Goal: Task Accomplishment & Management: Complete application form

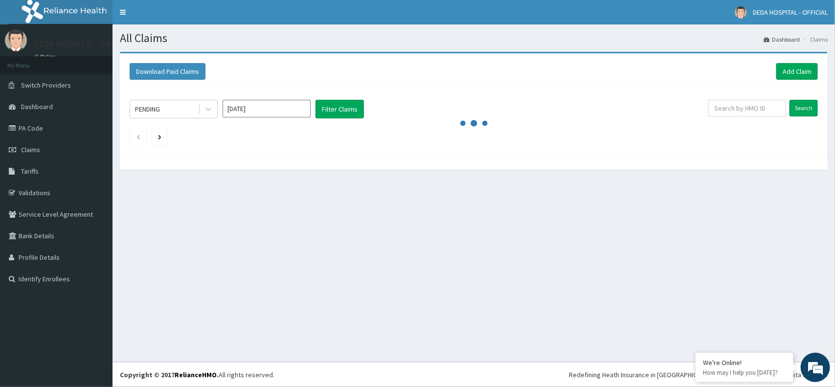
click at [565, 197] on div "All Claims Dashboard Claims Download Paid Claims Add Claim × Note you can only …" at bounding box center [473, 192] width 722 height 337
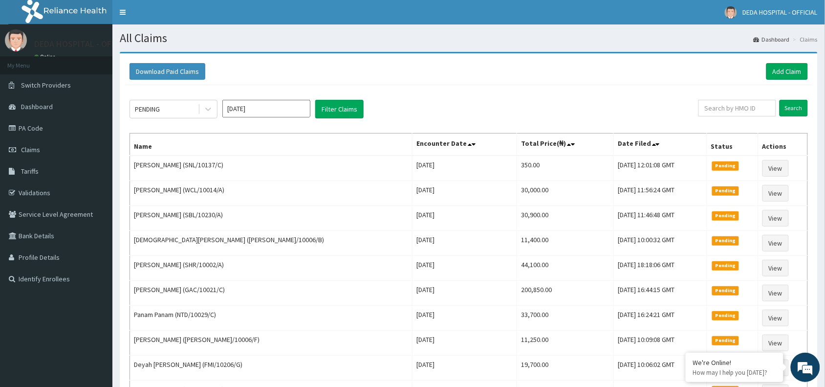
click at [784, 81] on div "Download Paid Claims Add Claim" at bounding box center [469, 71] width 688 height 27
click at [785, 66] on link "Add Claim" at bounding box center [788, 71] width 42 height 17
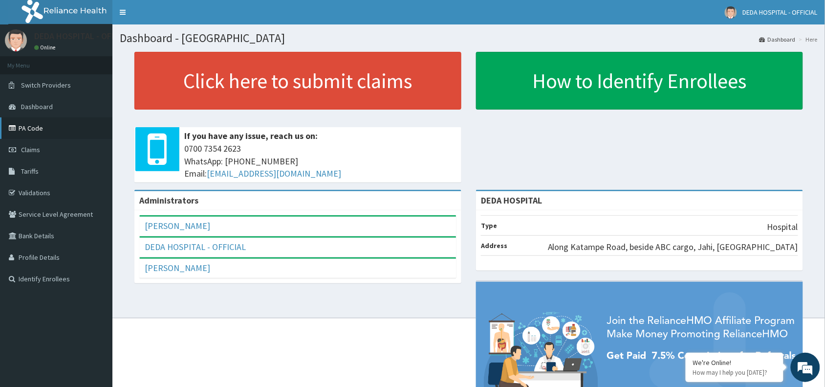
click at [40, 130] on link "PA Code" at bounding box center [56, 128] width 112 height 22
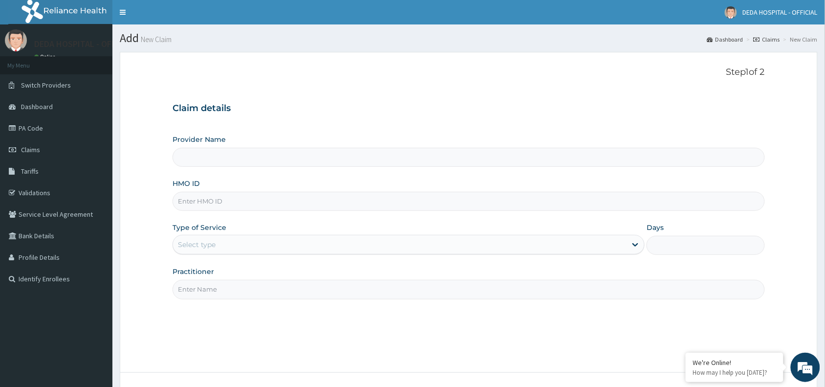
type input "DEDA HOSPITAL"
click at [217, 204] on input "HMO ID" at bounding box center [469, 201] width 593 height 19
paste input "SSN/10027/C"
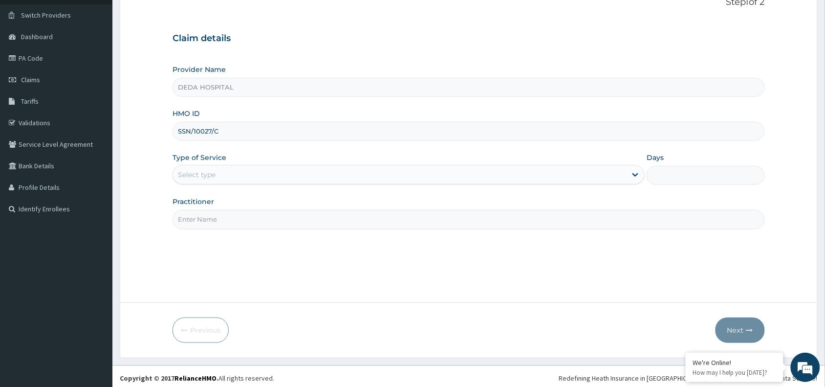
scroll to position [73, 0]
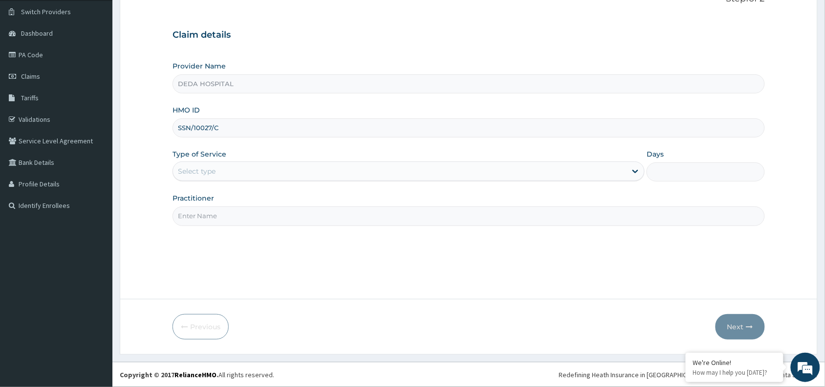
type input "SSN/10027/C"
click at [243, 162] on div "Select type" at bounding box center [409, 171] width 472 height 20
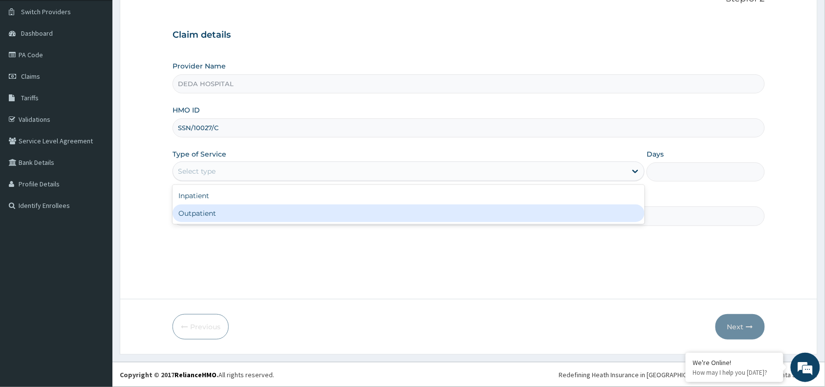
click at [221, 219] on div "Outpatient" at bounding box center [409, 213] width 472 height 18
type input "1"
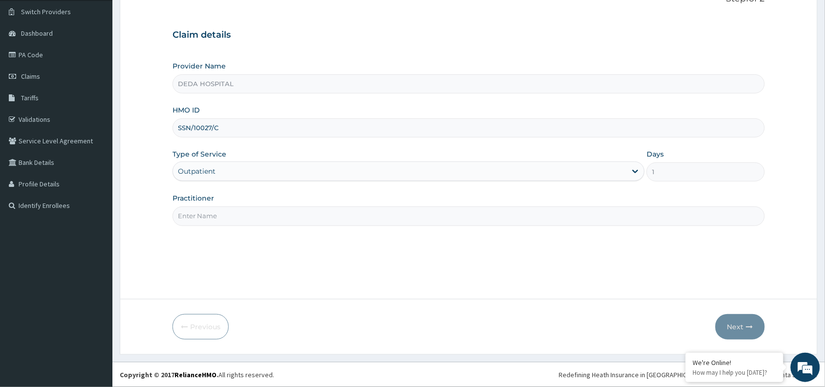
click at [221, 219] on input "Practitioner" at bounding box center [469, 215] width 593 height 19
type input "DR. SEUN"
click at [748, 314] on button "Next" at bounding box center [740, 326] width 49 height 25
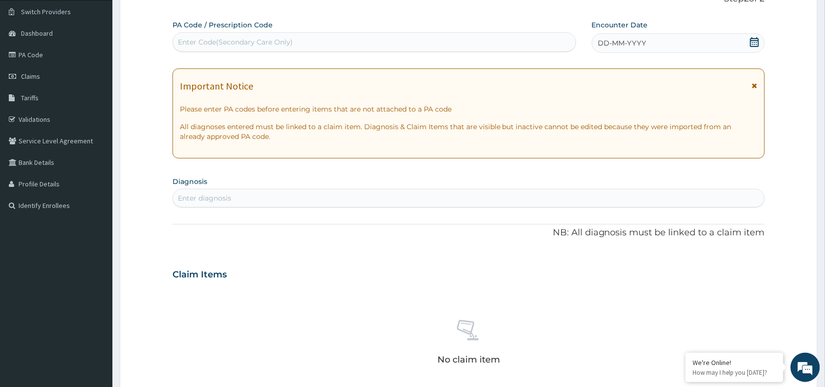
click at [236, 40] on div "Enter Code(Secondary Care Only)" at bounding box center [235, 42] width 115 height 10
paste input "PA/A97337"
type input "PA/A97337"
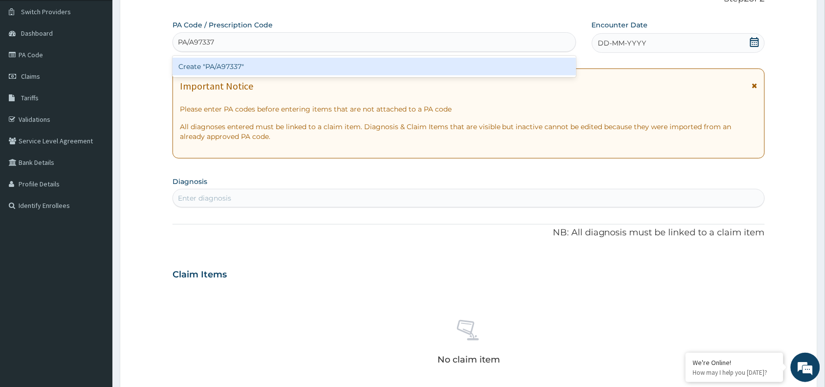
click at [239, 62] on div "Create "PA/A97337"" at bounding box center [375, 67] width 404 height 18
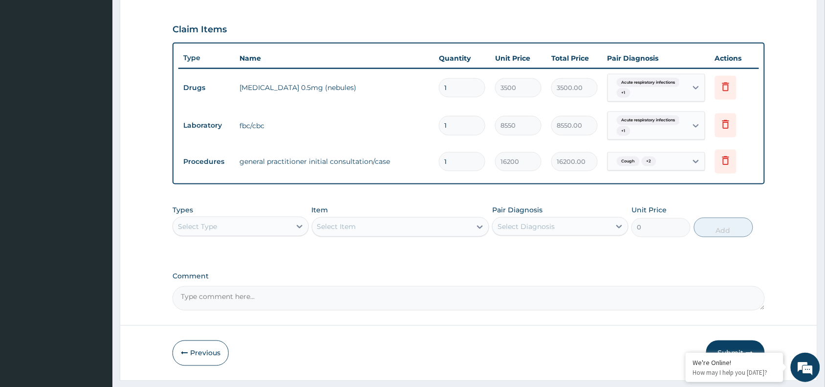
scroll to position [348, 0]
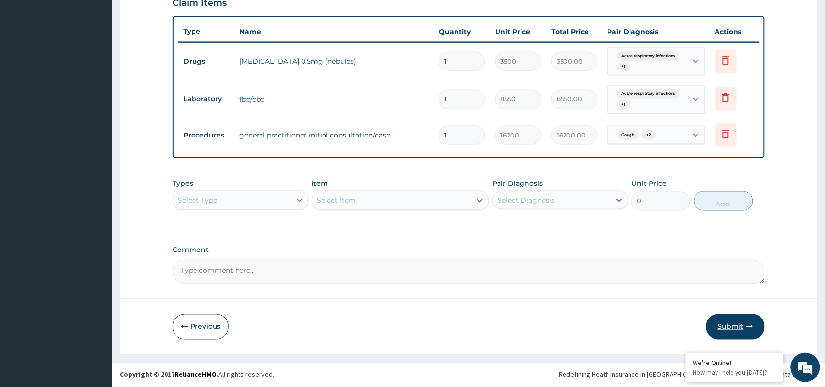
click at [741, 326] on button "Submit" at bounding box center [736, 326] width 59 height 25
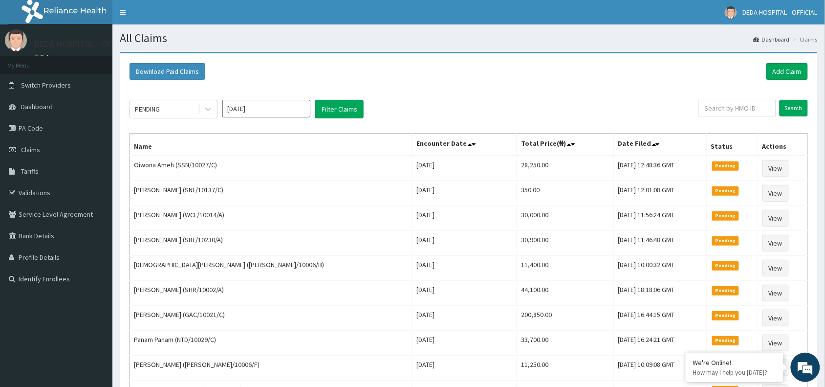
click at [507, 129] on div "PENDING Aug 2025 Filter Claims Search Name Encounter Date Total Price(₦) Date F…" at bounding box center [469, 303] width 688 height 436
click at [813, 68] on div "Download Paid Claims Add Claim" at bounding box center [469, 71] width 688 height 27
click at [798, 69] on link "Add Claim" at bounding box center [788, 71] width 42 height 17
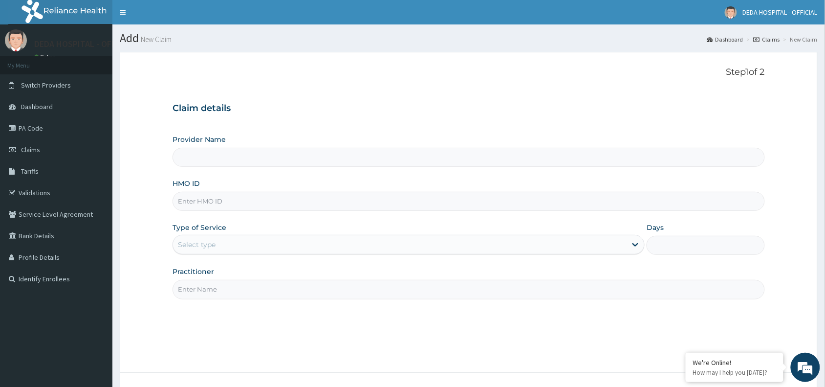
type input "DEDA HOSPITAL"
click at [187, 201] on input "HMO ID" at bounding box center [469, 201] width 593 height 19
type input "NTD/10029/E"
click at [216, 246] on div "Select type" at bounding box center [197, 245] width 38 height 10
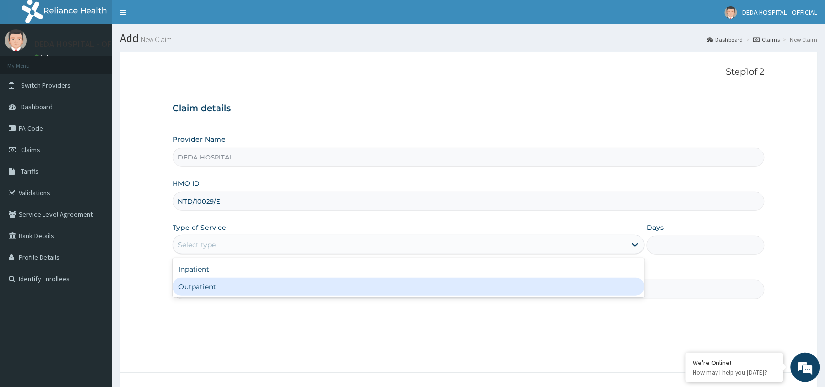
click at [217, 290] on div "Outpatient" at bounding box center [409, 287] width 472 height 18
type input "1"
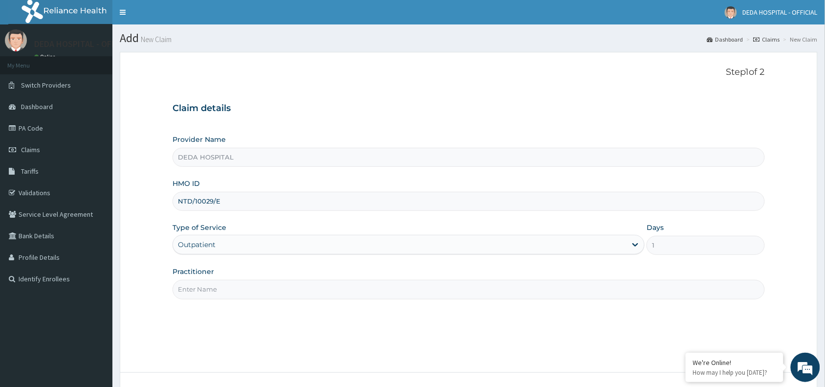
click at [211, 288] on input "Practitioner" at bounding box center [469, 289] width 593 height 19
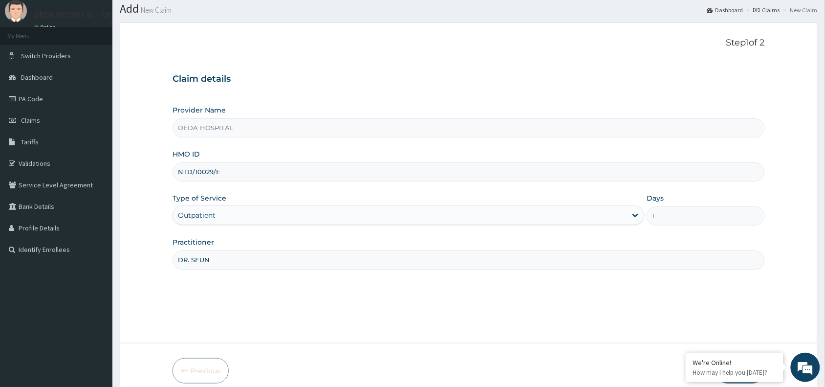
scroll to position [73, 0]
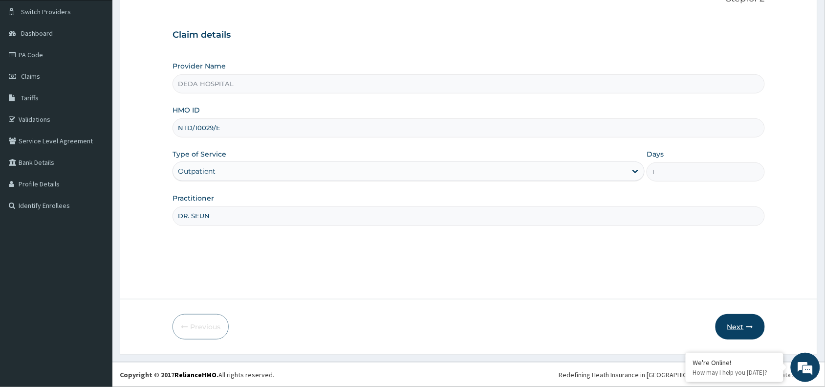
type input "DR. SEUN"
click at [745, 321] on button "Next" at bounding box center [740, 326] width 49 height 25
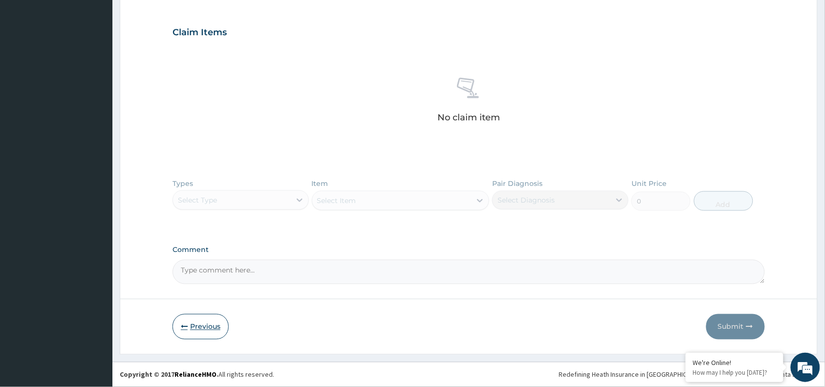
click at [189, 317] on button "Previous" at bounding box center [201, 326] width 56 height 25
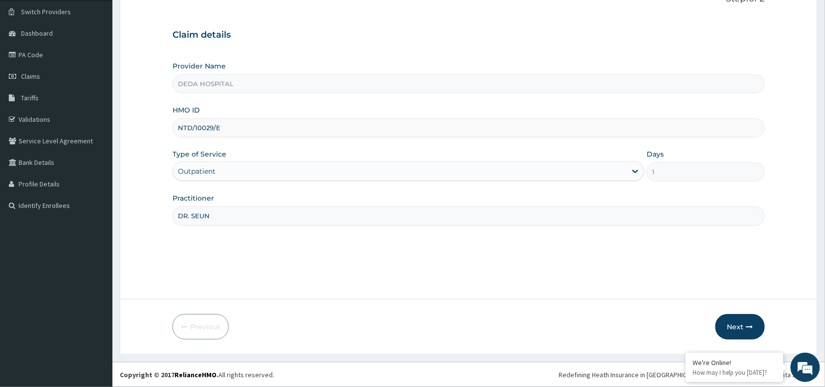
drag, startPoint x: 177, startPoint y: 129, endPoint x: 243, endPoint y: 130, distance: 66.5
click at [243, 130] on input "NTD/10029/E" at bounding box center [469, 127] width 593 height 19
click at [740, 330] on button "Next" at bounding box center [740, 326] width 49 height 25
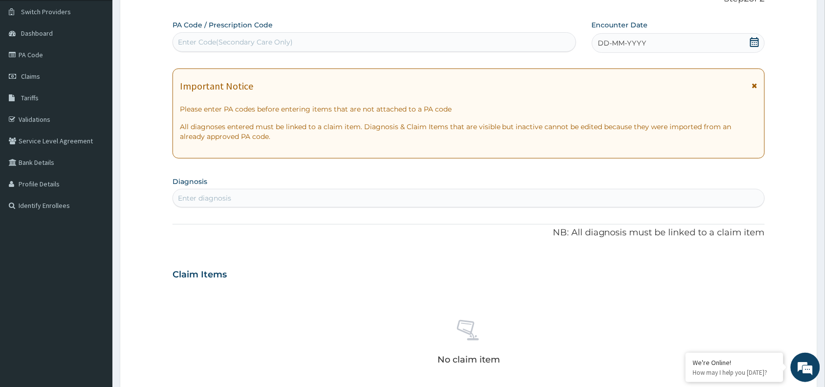
click at [195, 44] on div "Enter Code(Secondary Care Only)" at bounding box center [235, 42] width 115 height 10
paste input "PA/5ABF84"
type input "PA/5ABF84"
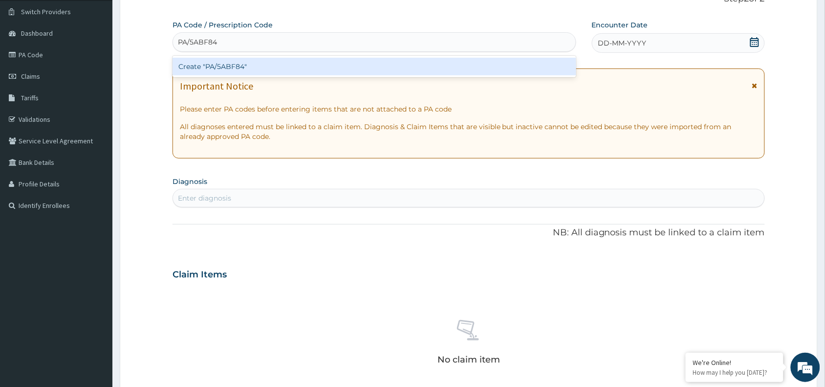
click at [196, 63] on div "Create "PA/5ABF84"" at bounding box center [375, 67] width 404 height 18
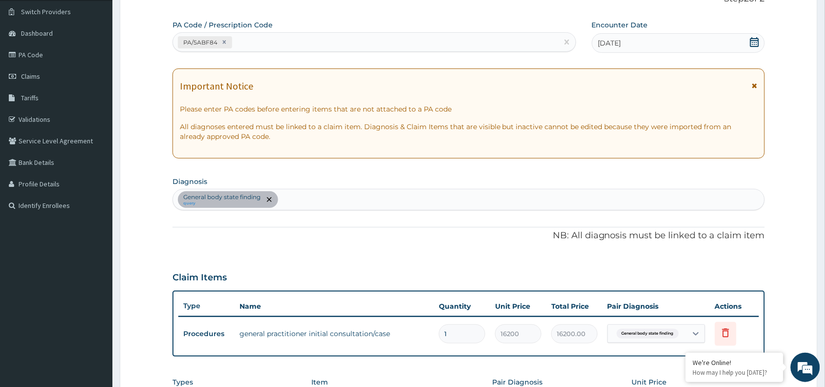
click at [258, 37] on div "PA/5ABF84" at bounding box center [365, 42] width 385 height 16
paste input "PA/68554C"
type input "PA/68554C"
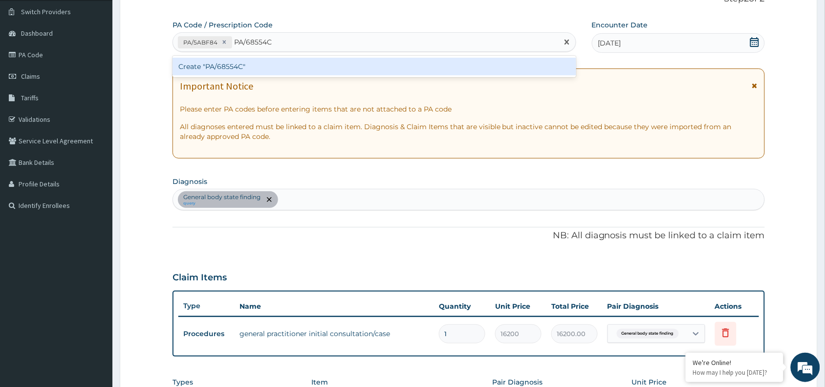
click at [271, 66] on div "Create "PA/68554C"" at bounding box center [375, 67] width 404 height 18
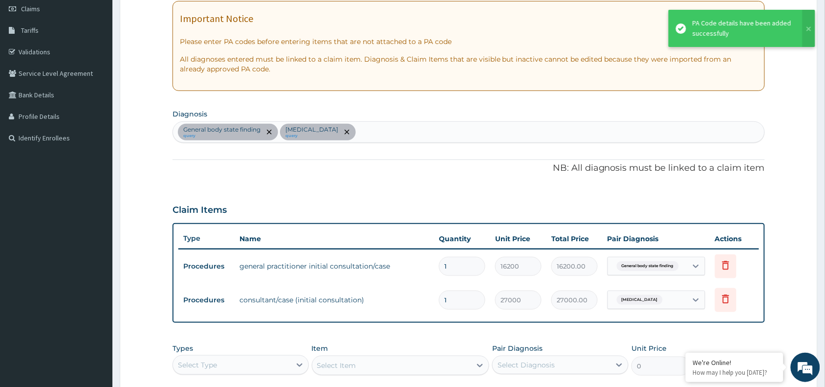
scroll to position [257, 0]
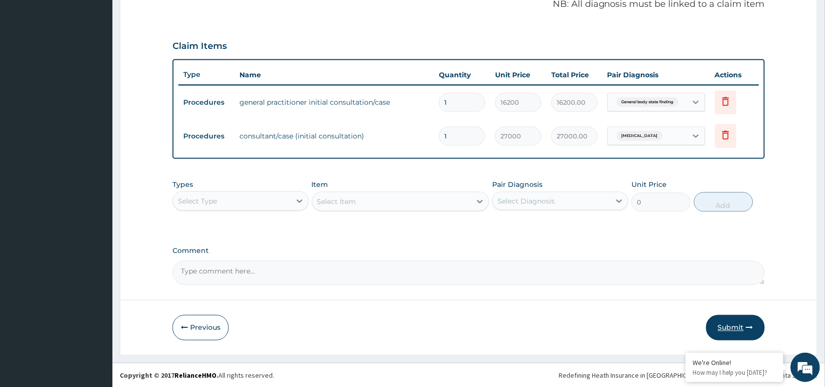
click at [714, 323] on button "Submit" at bounding box center [736, 327] width 59 height 25
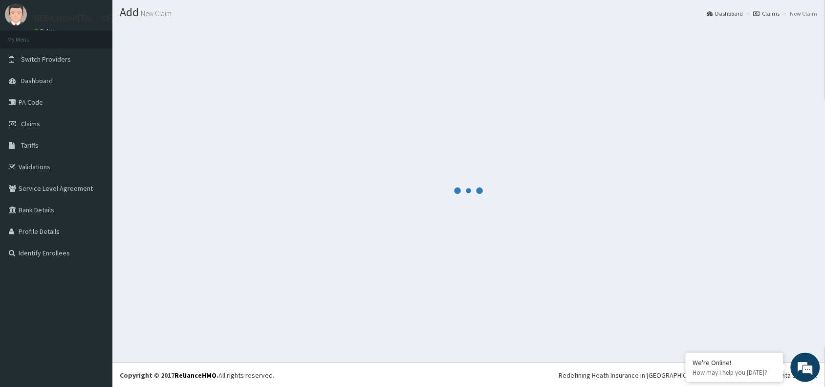
scroll to position [305, 0]
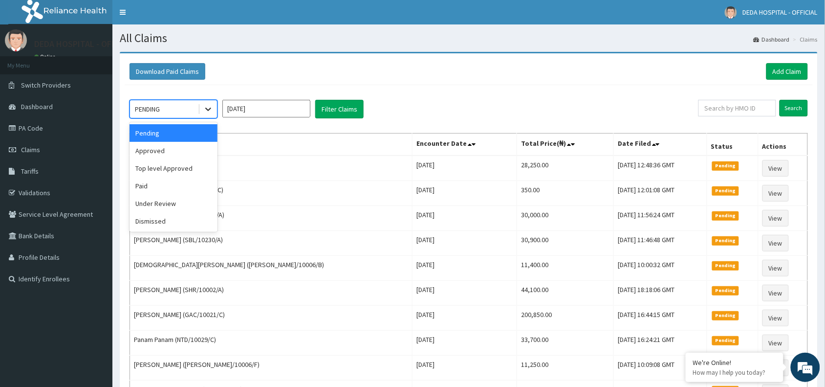
click at [206, 111] on icon at bounding box center [208, 109] width 10 height 10
click at [147, 208] on div "Under Review" at bounding box center [174, 204] width 88 height 18
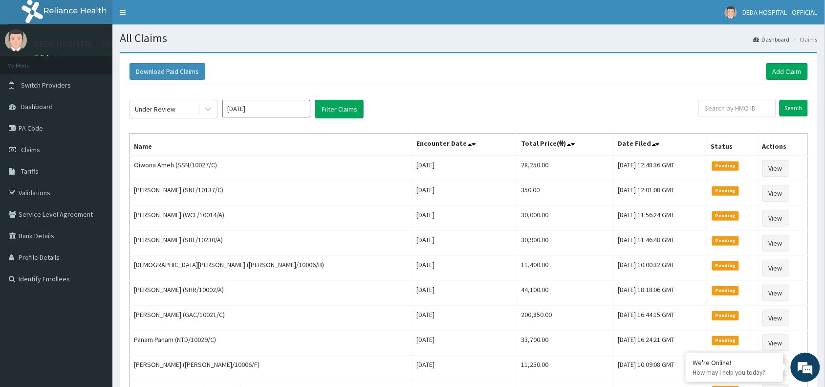
click at [365, 115] on div "Under Review Aug 2025 Filter Claims" at bounding box center [414, 109] width 569 height 19
click at [340, 115] on button "Filter Claims" at bounding box center [339, 109] width 48 height 19
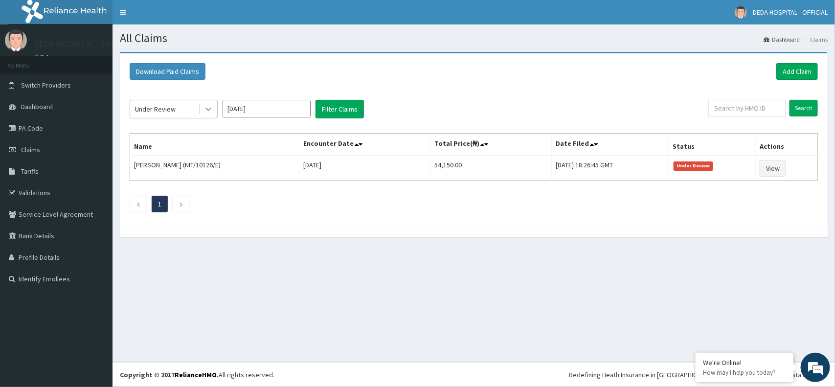
click at [214, 109] on div at bounding box center [208, 109] width 18 height 18
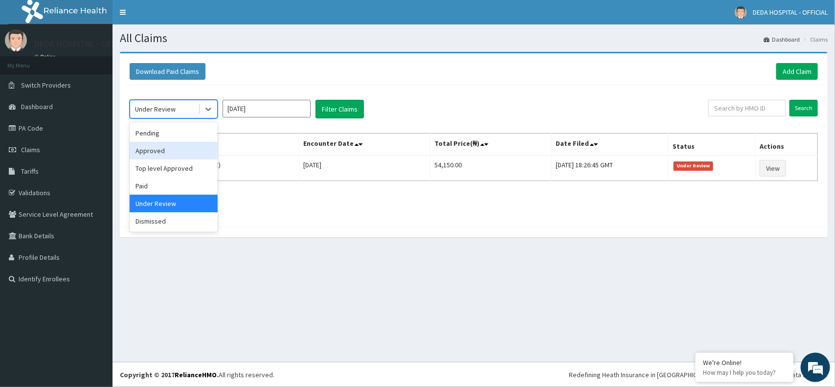
click at [165, 153] on div "Approved" at bounding box center [174, 151] width 88 height 18
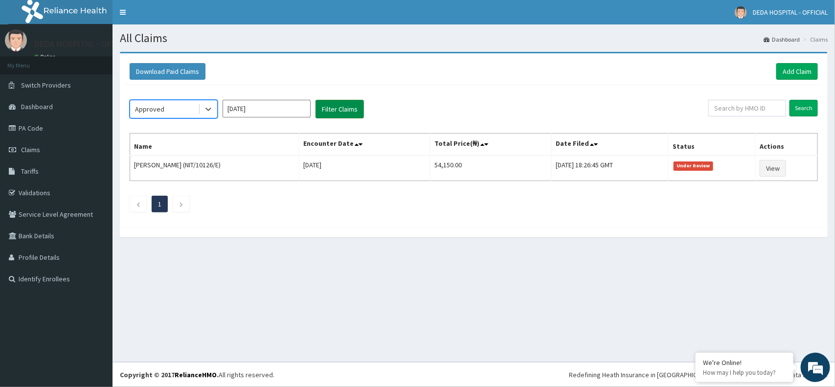
click at [329, 114] on button "Filter Claims" at bounding box center [339, 109] width 48 height 19
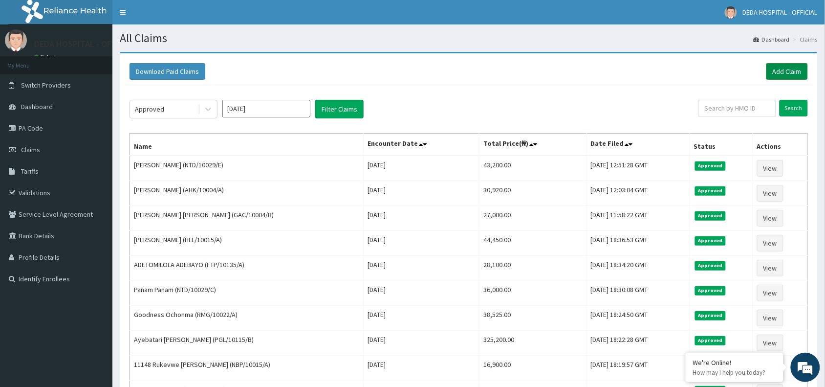
click at [780, 69] on link "Add Claim" at bounding box center [788, 71] width 42 height 17
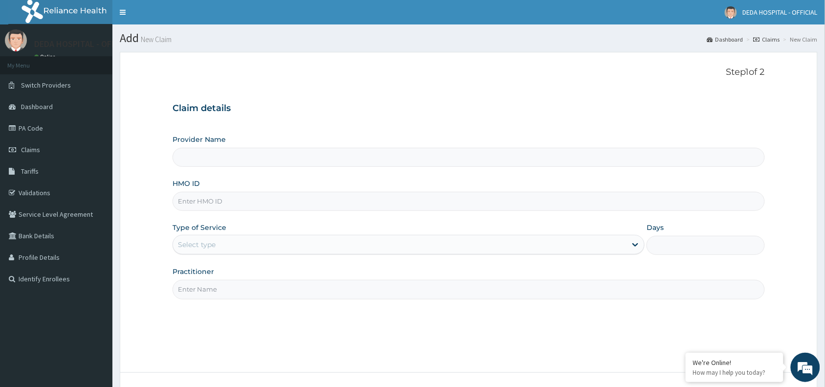
type input "DEDA HOSPITAL"
click at [214, 202] on input "HMO ID" at bounding box center [469, 201] width 593 height 19
drag, startPoint x: 177, startPoint y: 201, endPoint x: 228, endPoint y: 201, distance: 51.3
click at [228, 201] on input "NIT/10126/E" at bounding box center [469, 201] width 593 height 19
type input "NIT/10126/E"
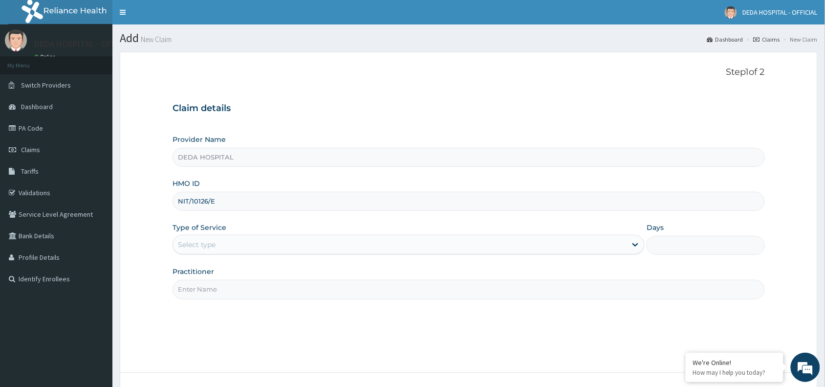
click at [204, 243] on div "Select type" at bounding box center [197, 245] width 38 height 10
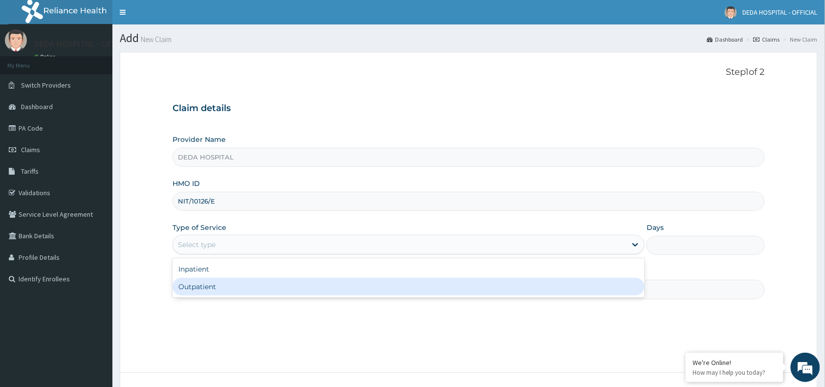
click at [199, 285] on div "Outpatient" at bounding box center [409, 287] width 472 height 18
type input "1"
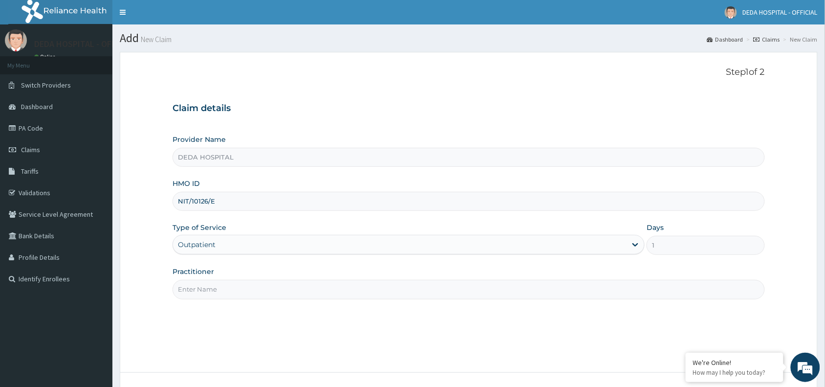
click at [199, 287] on input "Practitioner" at bounding box center [469, 289] width 593 height 19
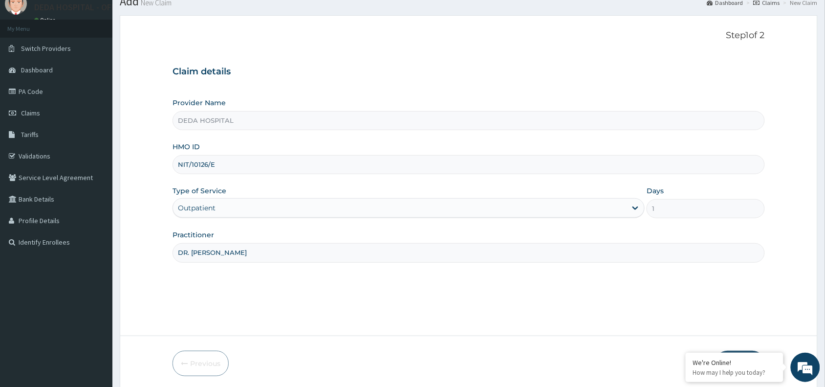
scroll to position [73, 0]
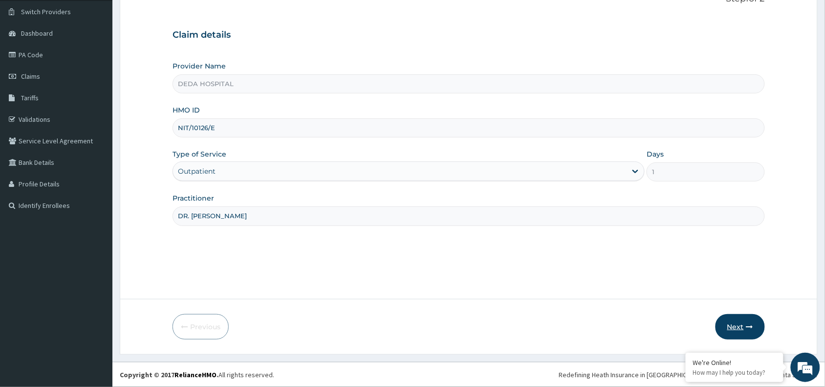
type input "DR. [PERSON_NAME]"
click at [746, 333] on button "Next" at bounding box center [740, 326] width 49 height 25
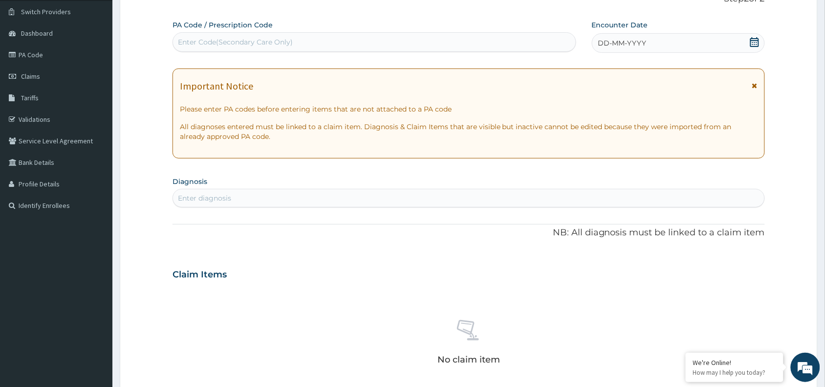
click at [228, 32] on div "PA Code / Prescription Code Enter Code(Secondary Care Only)" at bounding box center [375, 36] width 404 height 32
click at [225, 38] on div "Enter Code(Secondary Care Only)" at bounding box center [235, 42] width 115 height 10
paste input "PA/EFD8A2"
type input "PA/EFD8A2"
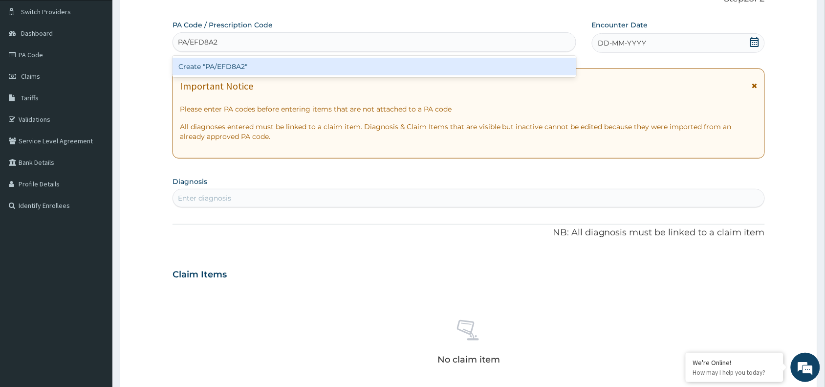
click at [214, 74] on div "Create "PA/EFD8A2"" at bounding box center [375, 67] width 404 height 18
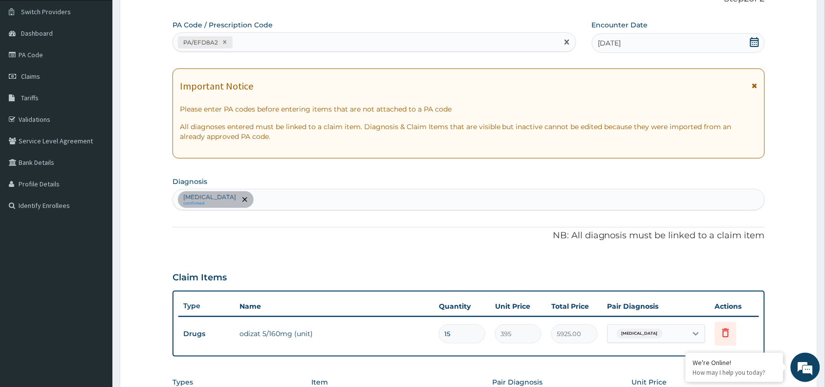
click at [294, 37] on div "PA/EFD8A2" at bounding box center [365, 42] width 385 height 16
click at [277, 45] on div "PA/EFD8A2" at bounding box center [365, 42] width 385 height 16
paste input "PA/AFF6BF"
type input "PA/AFF6BF"
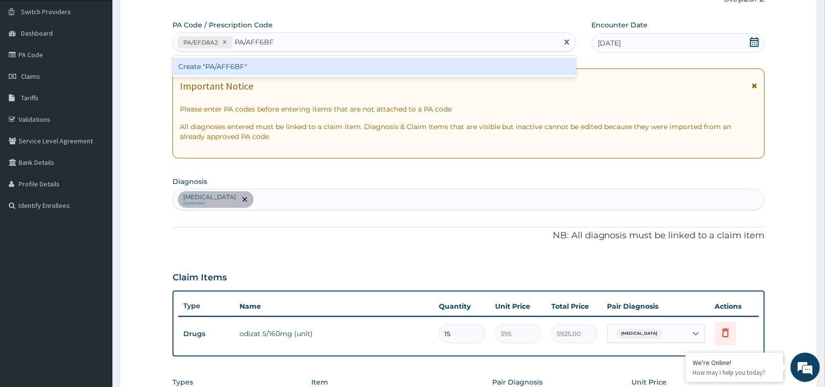
click at [252, 65] on div "Create "PA/AFF6BF"" at bounding box center [375, 67] width 404 height 18
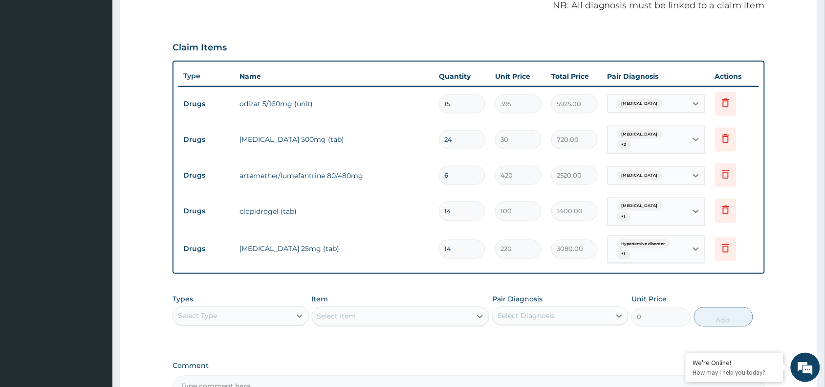
scroll to position [105, 0]
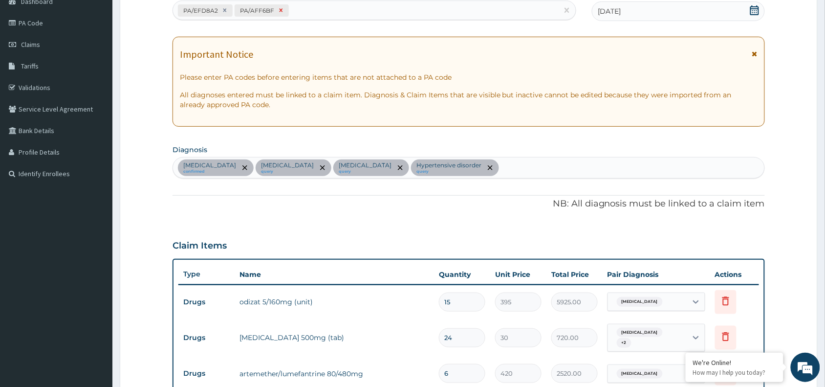
click at [282, 11] on icon at bounding box center [281, 10] width 7 height 7
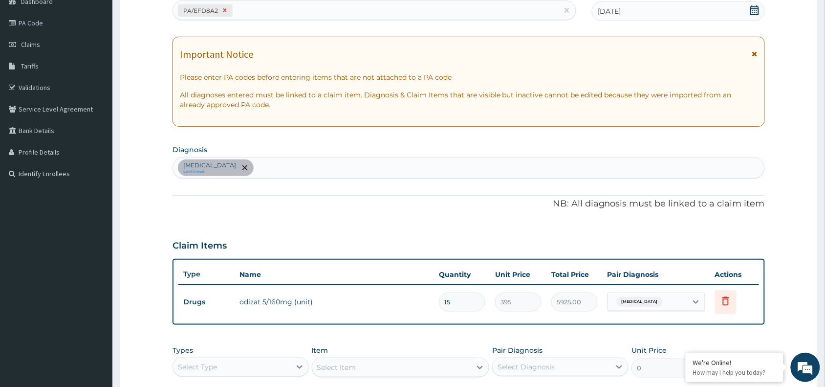
click at [226, 8] on icon at bounding box center [224, 10] width 7 height 7
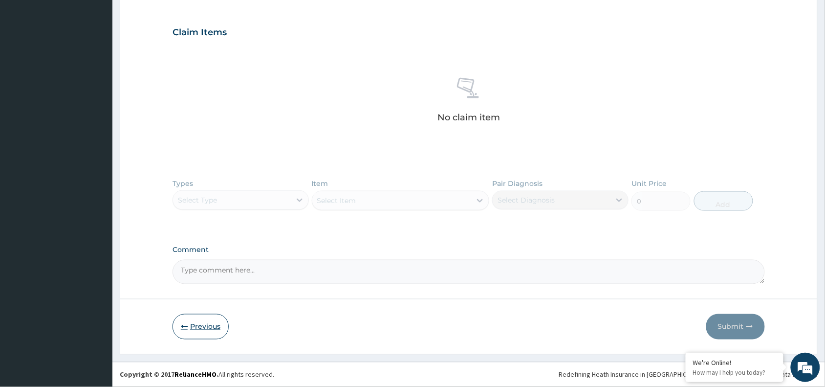
drag, startPoint x: 182, startPoint y: 336, endPoint x: 181, endPoint y: 326, distance: 10.8
click at [182, 336] on button "Previous" at bounding box center [201, 326] width 56 height 25
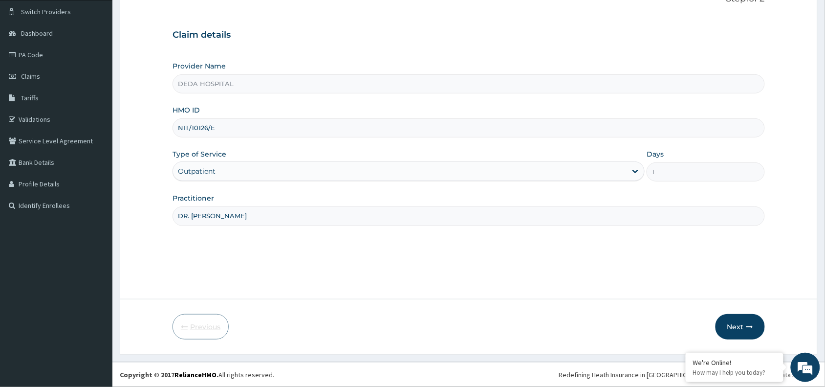
scroll to position [73, 0]
drag, startPoint x: 177, startPoint y: 128, endPoint x: 246, endPoint y: 136, distance: 69.9
click at [246, 136] on input "NIT/10126/E" at bounding box center [469, 127] width 593 height 19
drag, startPoint x: 177, startPoint y: 125, endPoint x: 257, endPoint y: 124, distance: 80.7
click at [257, 124] on input "NTD/10105/A" at bounding box center [469, 127] width 593 height 19
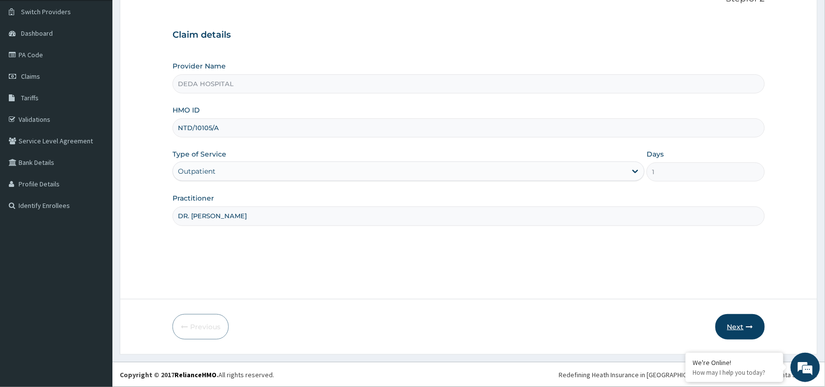
type input "NTD/10105/A"
click at [745, 322] on button "Next" at bounding box center [740, 326] width 49 height 25
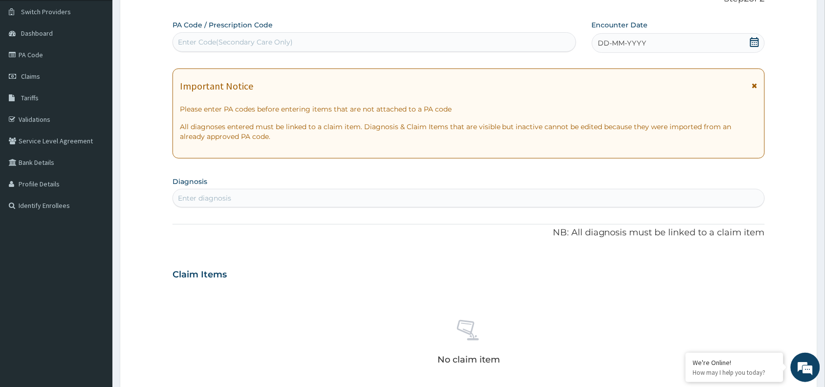
click at [226, 42] on div "Enter Code(Secondary Care Only)" at bounding box center [235, 42] width 115 height 10
paste input "PA/7A100D"
type input "PA/7A100D"
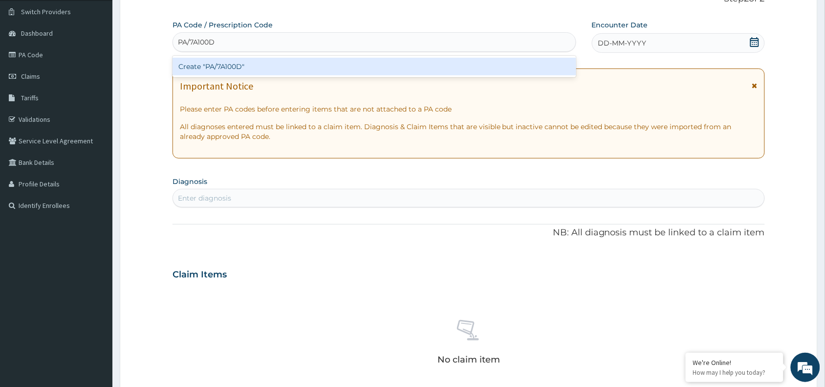
click at [225, 63] on div "Create "PA/7A100D"" at bounding box center [375, 67] width 404 height 18
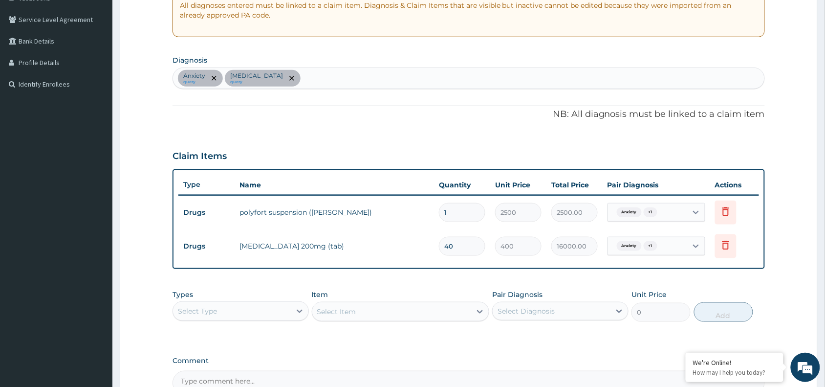
scroll to position [196, 0]
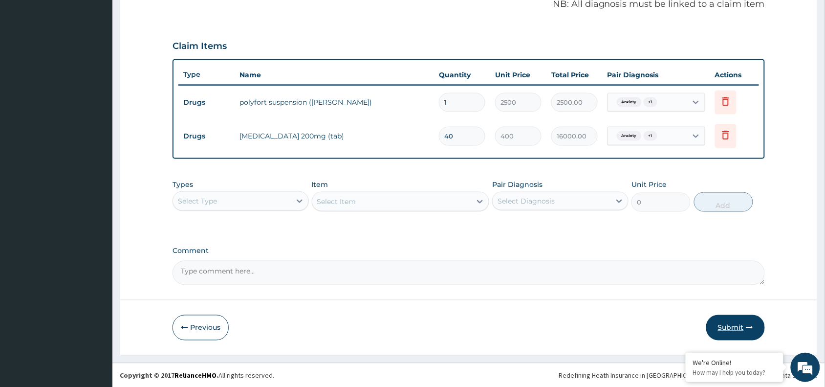
click at [752, 318] on button "Submit" at bounding box center [736, 327] width 59 height 25
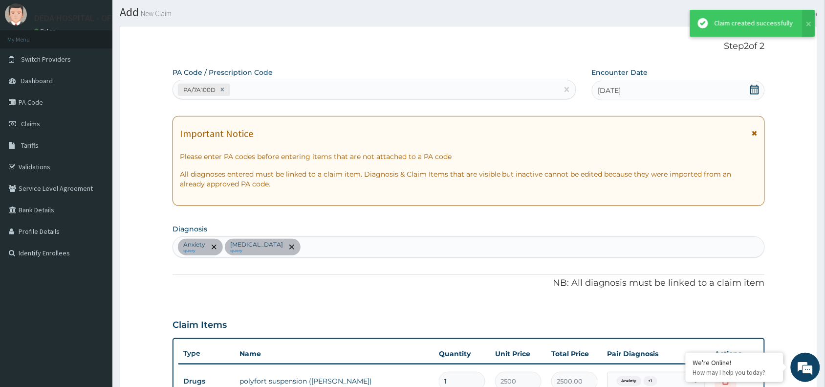
scroll to position [305, 0]
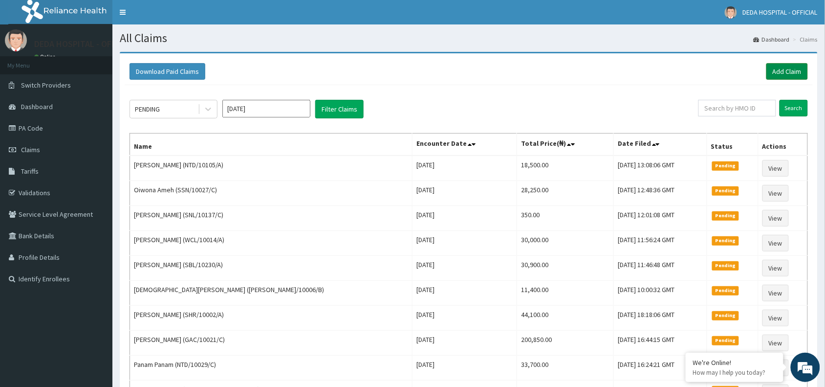
click at [783, 66] on link "Add Claim" at bounding box center [788, 71] width 42 height 17
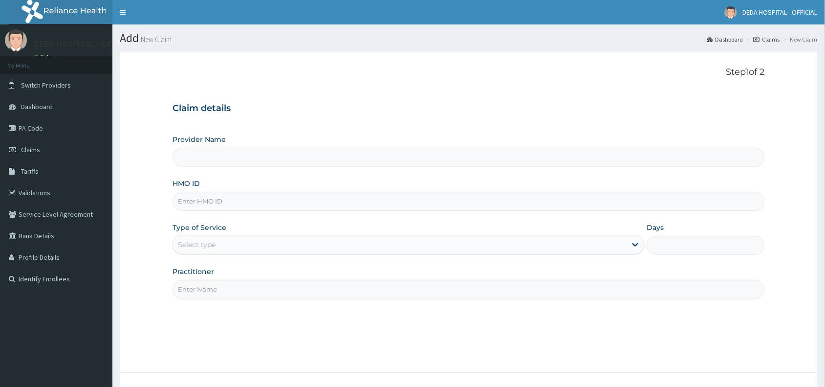
click at [214, 196] on input "HMO ID" at bounding box center [469, 201] width 593 height 19
drag, startPoint x: 177, startPoint y: 204, endPoint x: 237, endPoint y: 204, distance: 60.1
click at [236, 204] on input "FTP/10144/A" at bounding box center [469, 201] width 593 height 19
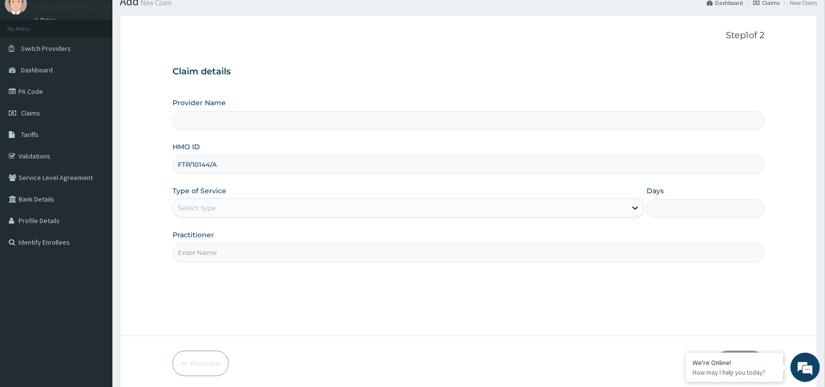
scroll to position [73, 0]
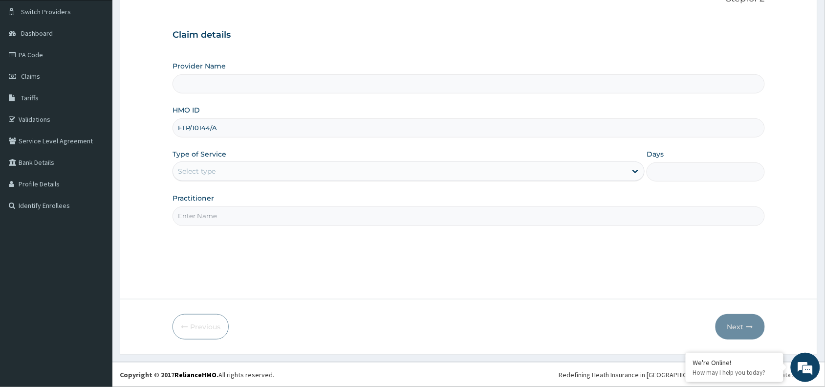
type input "FTP/10144/A"
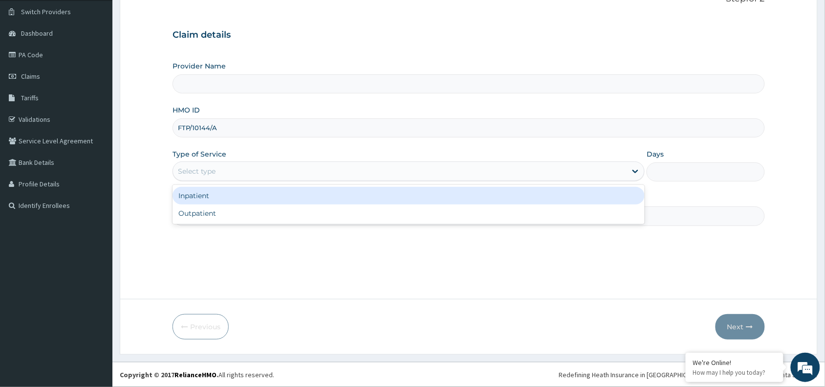
click at [223, 162] on div "Select type" at bounding box center [409, 171] width 472 height 20
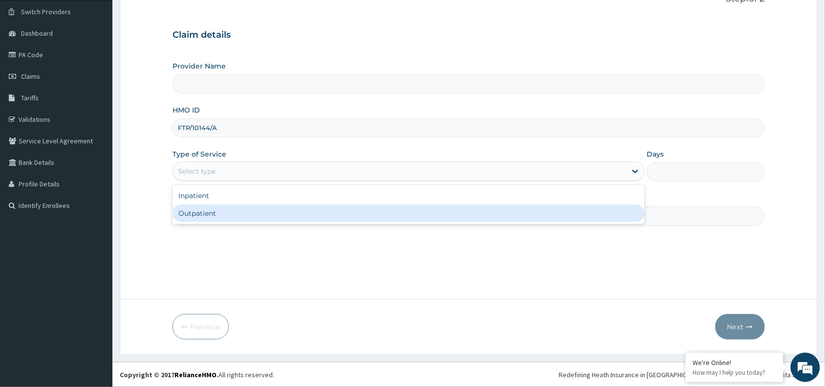
click at [209, 216] on div "Outpatient" at bounding box center [409, 213] width 472 height 18
type input "1"
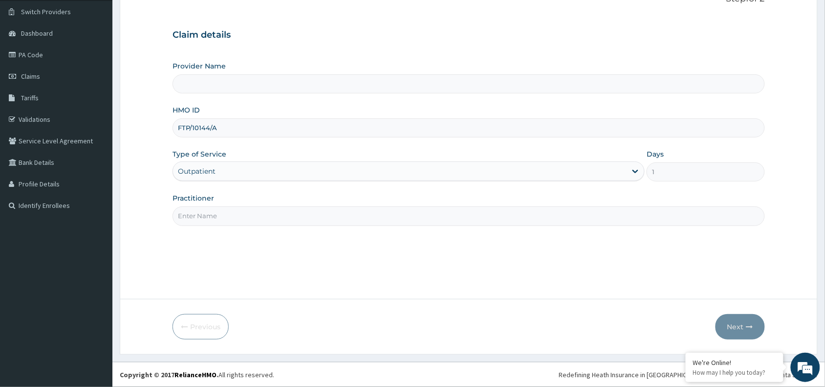
click at [183, 210] on input "Practitioner" at bounding box center [469, 215] width 593 height 19
type input "[PERSON_NAME]"
click at [742, 323] on button "Next" at bounding box center [740, 326] width 49 height 25
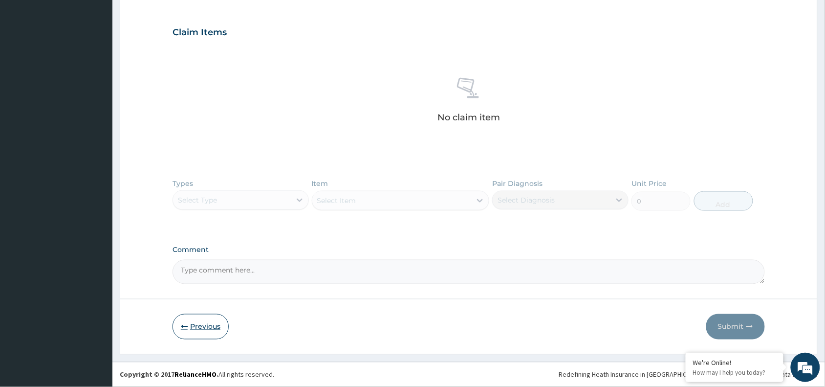
click at [197, 322] on button "Previous" at bounding box center [201, 326] width 56 height 25
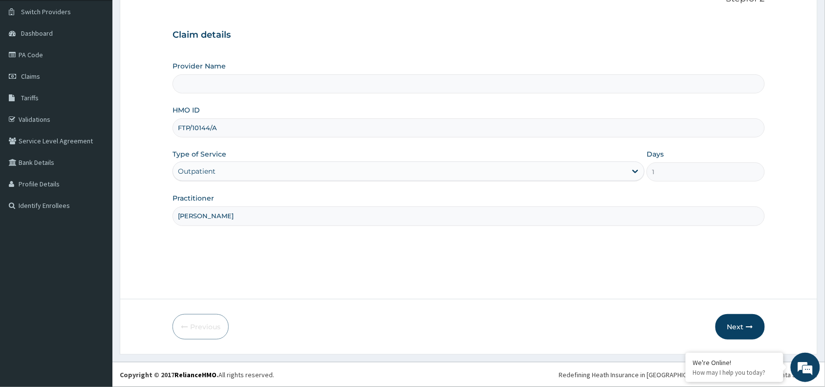
drag, startPoint x: 175, startPoint y: 125, endPoint x: 234, endPoint y: 133, distance: 59.2
click at [234, 133] on input "FTP/10144/A" at bounding box center [469, 127] width 593 height 19
click at [209, 131] on input "HMO ID" at bounding box center [469, 127] width 593 height 19
paste input "FTP/10144/A"
type input "FTP/10144/A"
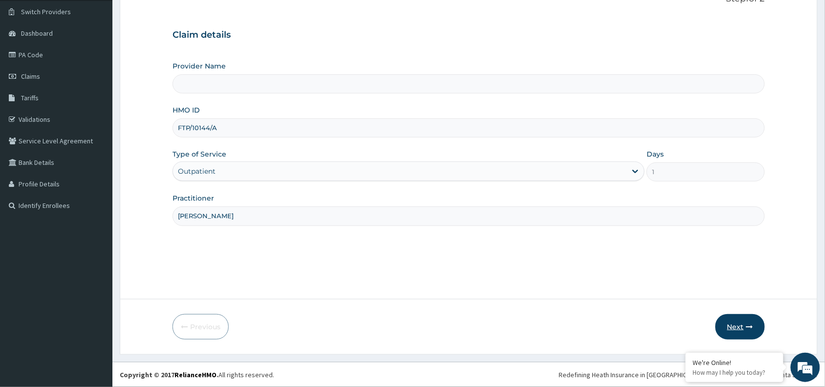
click at [754, 321] on button "Next" at bounding box center [740, 326] width 49 height 25
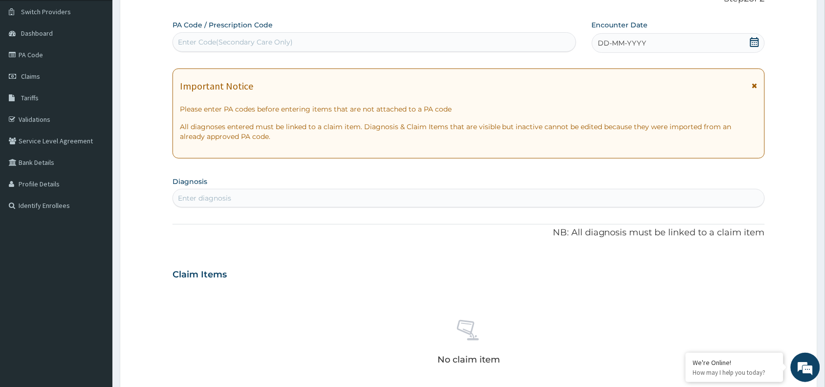
click at [208, 36] on div "Enter Code(Secondary Care Only)" at bounding box center [374, 42] width 403 height 16
paste input "PA/BB3349"
type input "PA/BB3349"
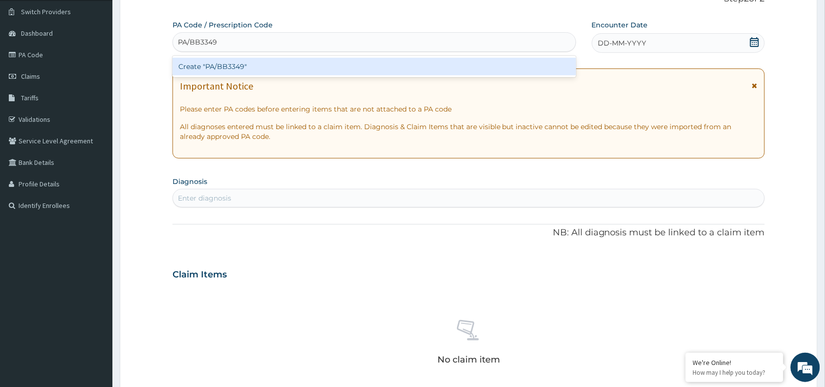
click at [218, 60] on div "Create "PA/BB3349"" at bounding box center [375, 67] width 404 height 18
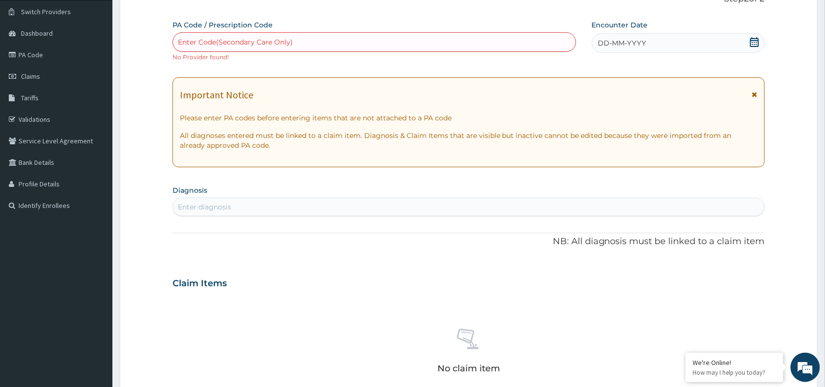
drag, startPoint x: 200, startPoint y: 50, endPoint x: 200, endPoint y: 44, distance: 5.9
click at [200, 49] on div "Enter Code(Secondary Care Only)" at bounding box center [374, 42] width 403 height 16
click at [200, 42] on div "Enter Code(Secondary Care Only)" at bounding box center [235, 42] width 115 height 10
click at [188, 35] on div "Enter Code(Secondary Care Only)" at bounding box center [374, 42] width 403 height 16
click at [188, 37] on div "Enter Code(Secondary Care Only)" at bounding box center [374, 42] width 403 height 16
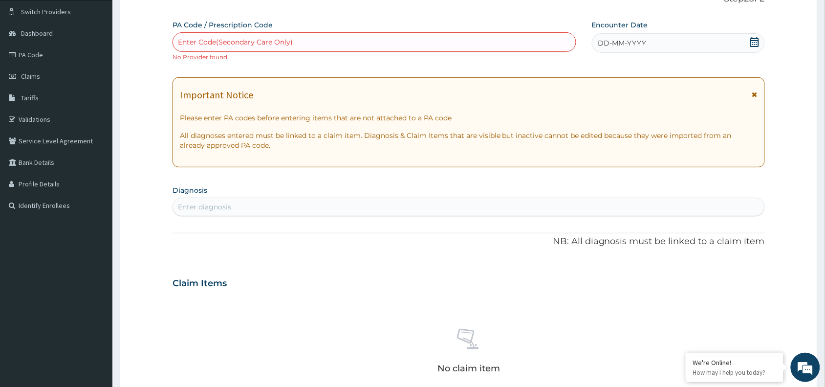
paste input "PA/BB3349"
type input "PA/BB3349"
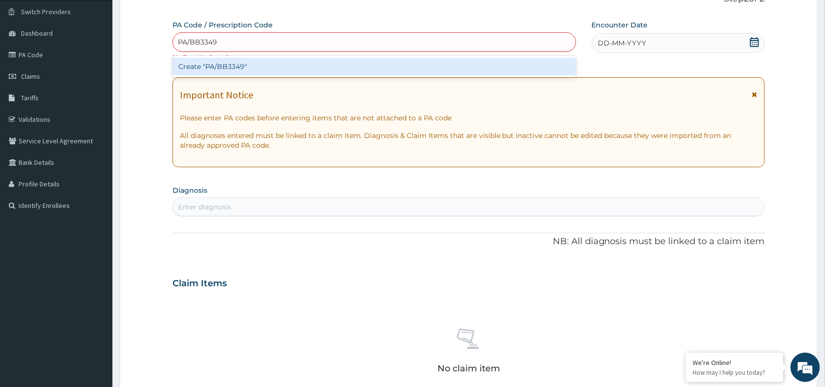
click at [215, 62] on div "Create "PA/BB3349"" at bounding box center [375, 67] width 404 height 18
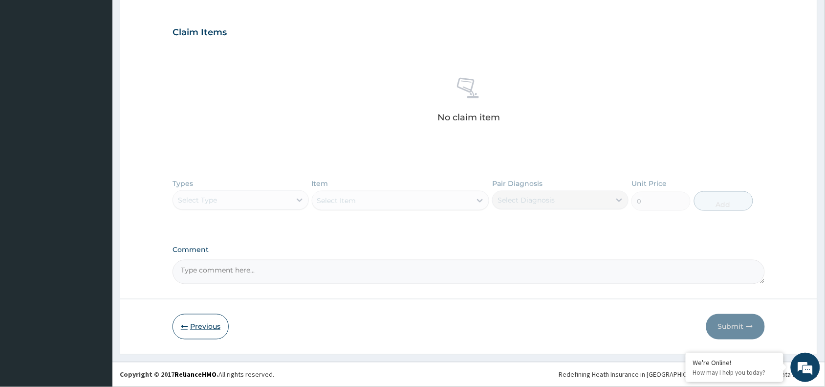
click at [179, 331] on button "Previous" at bounding box center [201, 326] width 56 height 25
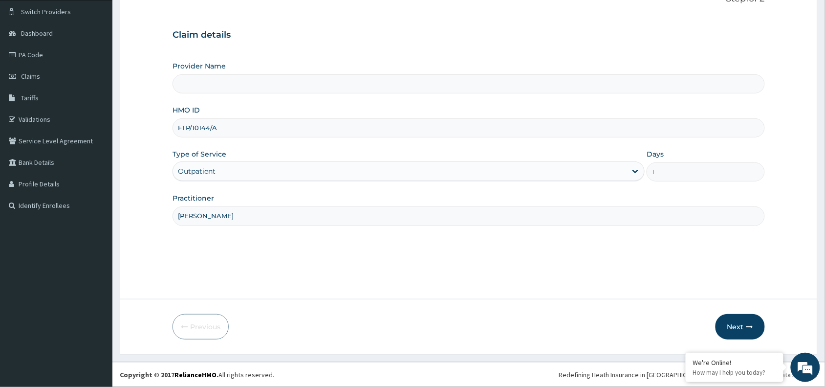
click at [210, 88] on input "Provider Name" at bounding box center [469, 83] width 593 height 19
drag, startPoint x: 175, startPoint y: 128, endPoint x: 235, endPoint y: 131, distance: 60.2
click at [235, 131] on input "FTP/10144/A" at bounding box center [469, 127] width 593 height 19
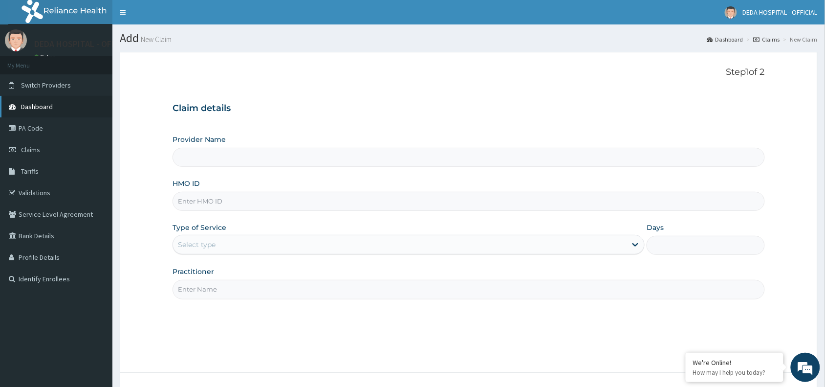
click at [36, 113] on link "Dashboard" at bounding box center [56, 107] width 112 height 22
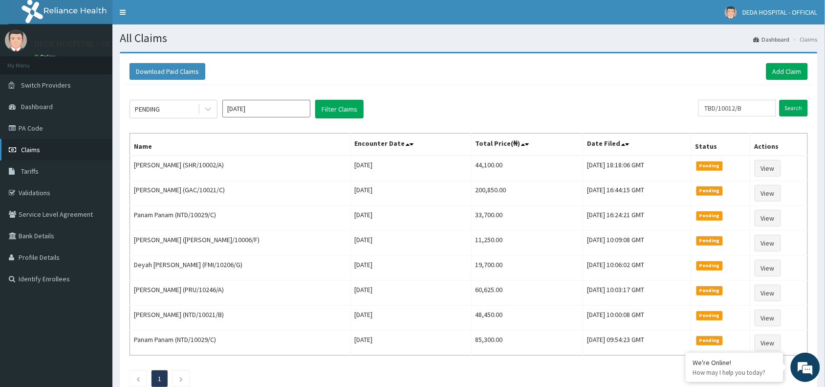
click at [29, 148] on span "Claims" at bounding box center [30, 149] width 19 height 9
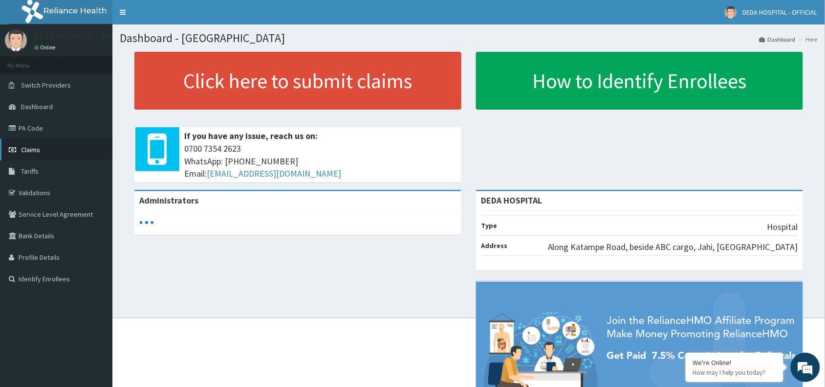
click at [33, 148] on span "Claims" at bounding box center [30, 149] width 19 height 9
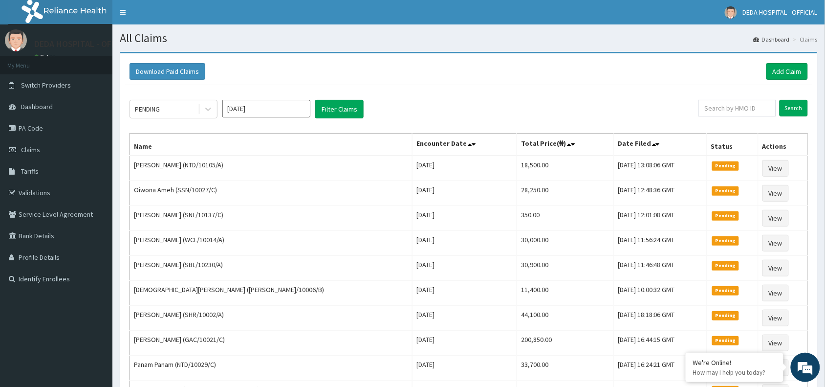
click at [792, 62] on div "Download Paid Claims Add Claim" at bounding box center [469, 71] width 688 height 27
click at [772, 73] on link "Add Claim" at bounding box center [788, 71] width 42 height 17
click at [786, 72] on link "Add Claim" at bounding box center [788, 71] width 42 height 17
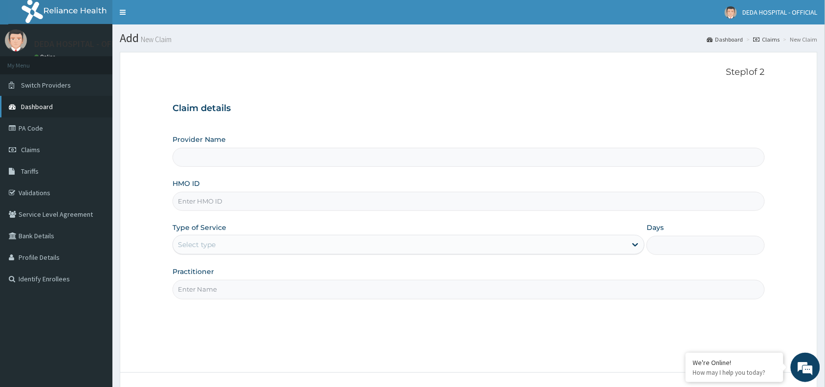
click at [50, 104] on span "Dashboard" at bounding box center [37, 106] width 32 height 9
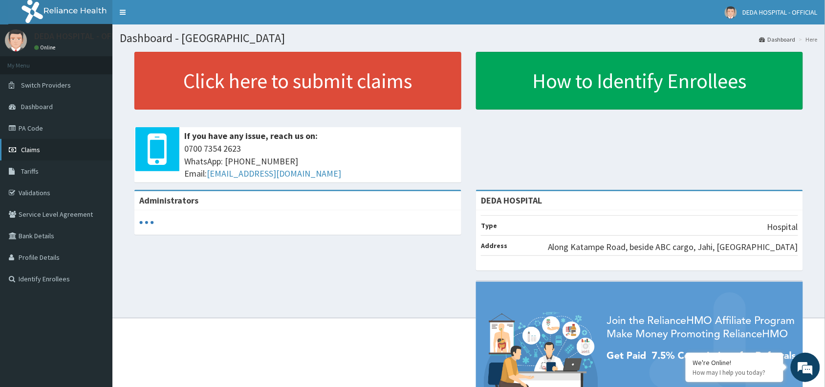
click at [34, 150] on span "Claims" at bounding box center [30, 149] width 19 height 9
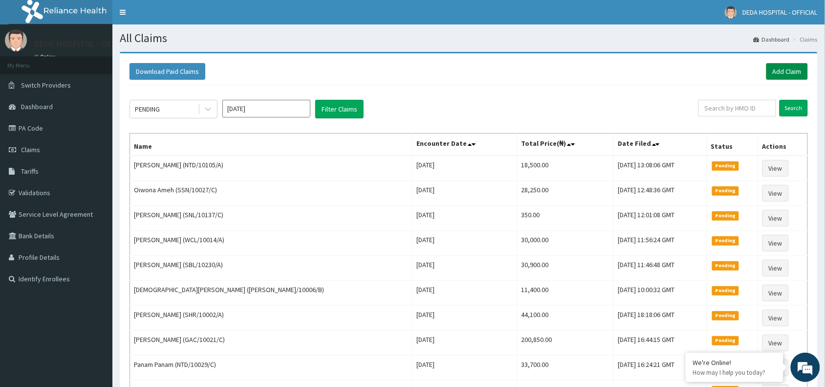
click at [794, 69] on link "Add Claim" at bounding box center [788, 71] width 42 height 17
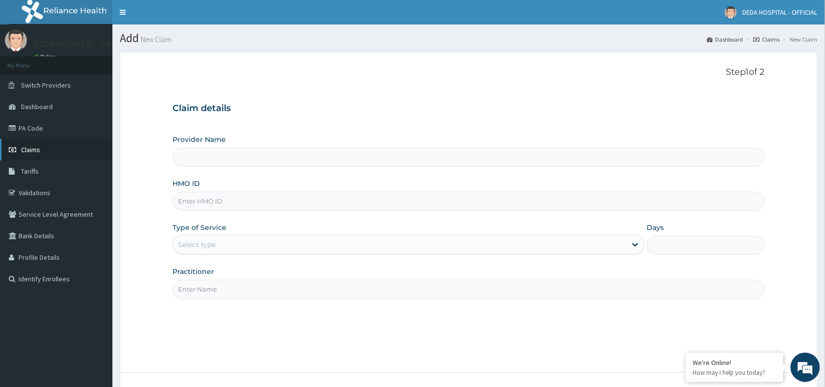
click at [34, 145] on span "Claims" at bounding box center [30, 149] width 19 height 9
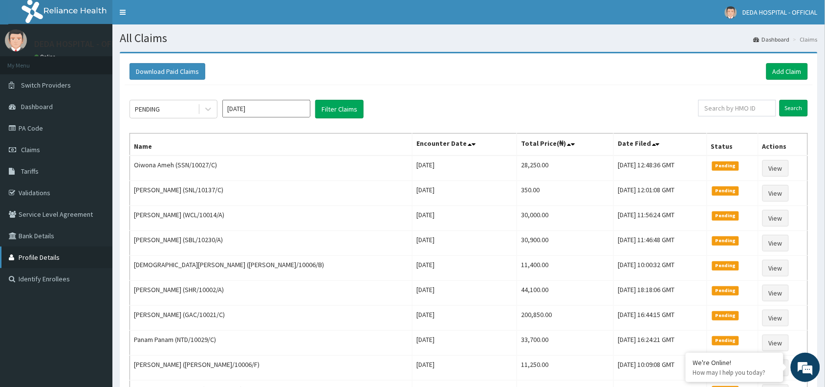
scroll to position [197, 0]
